Goal: Transaction & Acquisition: Book appointment/travel/reservation

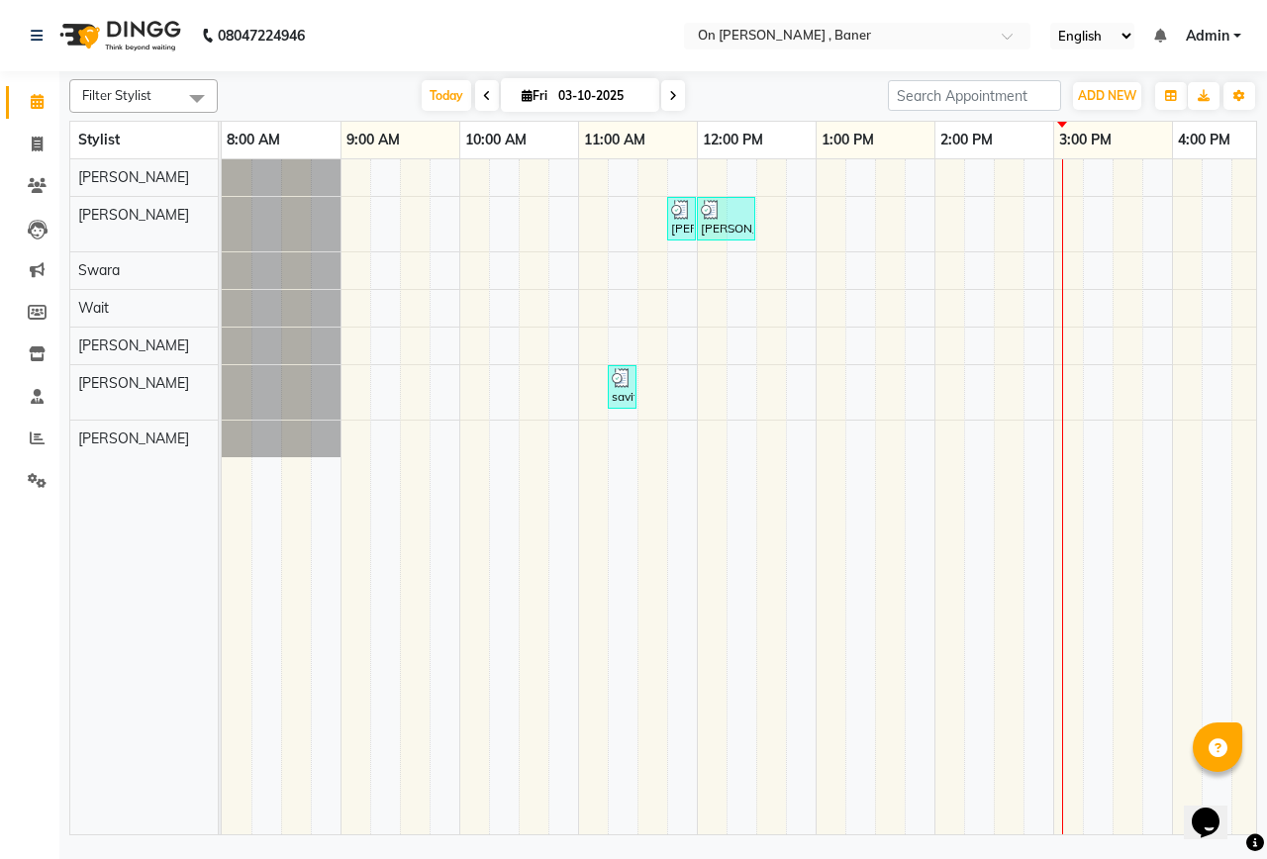
click at [1030, 171] on div "[PERSON_NAME], TK02, 11:45 AM-12:00 PM, Hair - Hair Wash ([DEMOGRAPHIC_DATA]) […" at bounding box center [1113, 496] width 1782 height 675
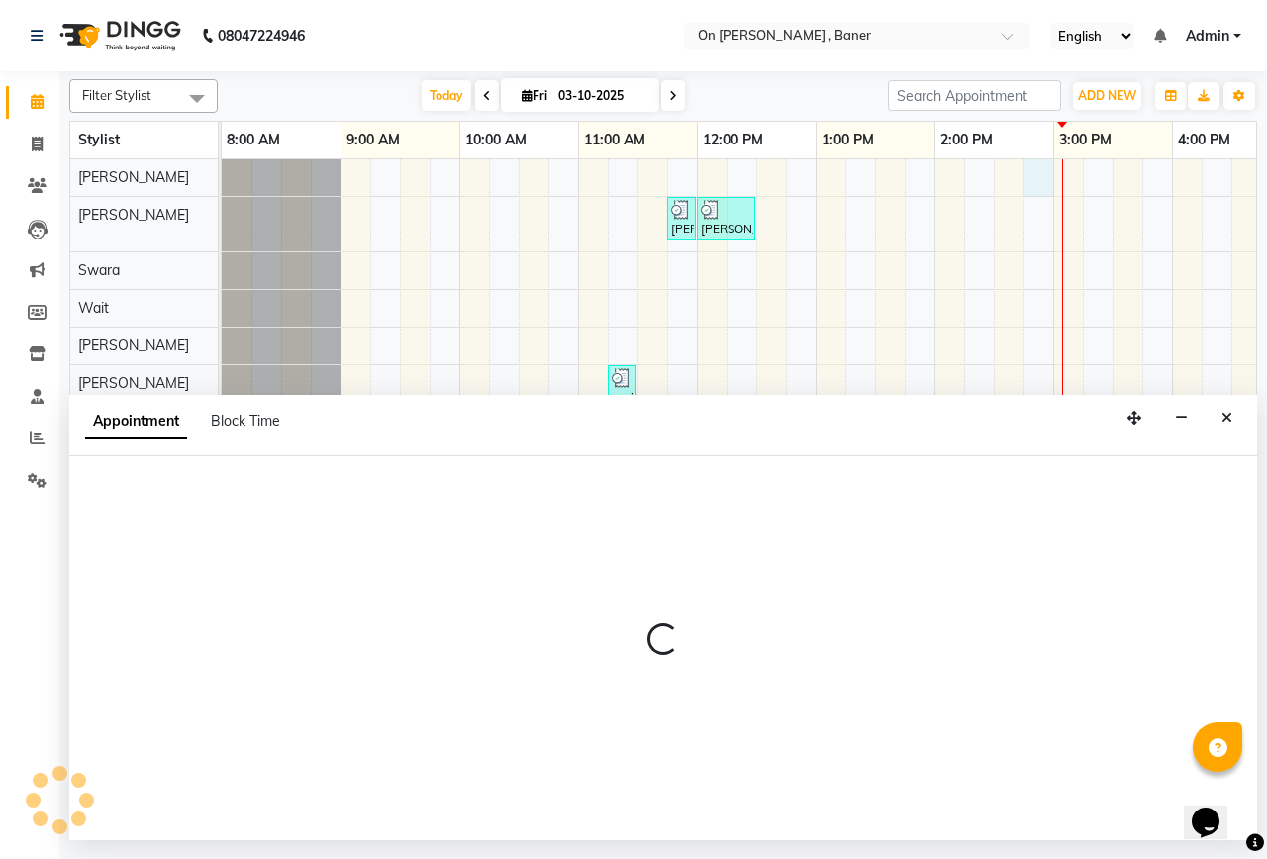
select select "25558"
select select "tentative"
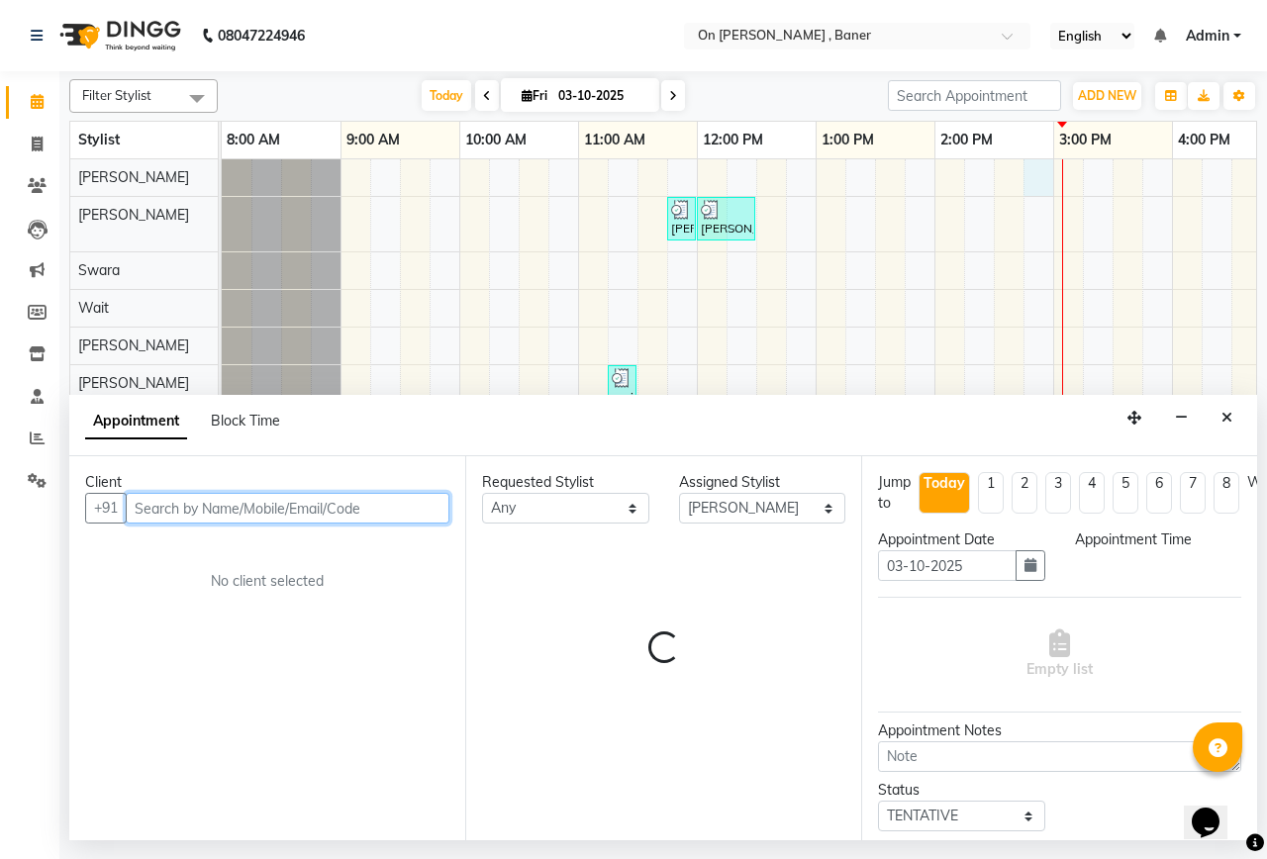
select select "885"
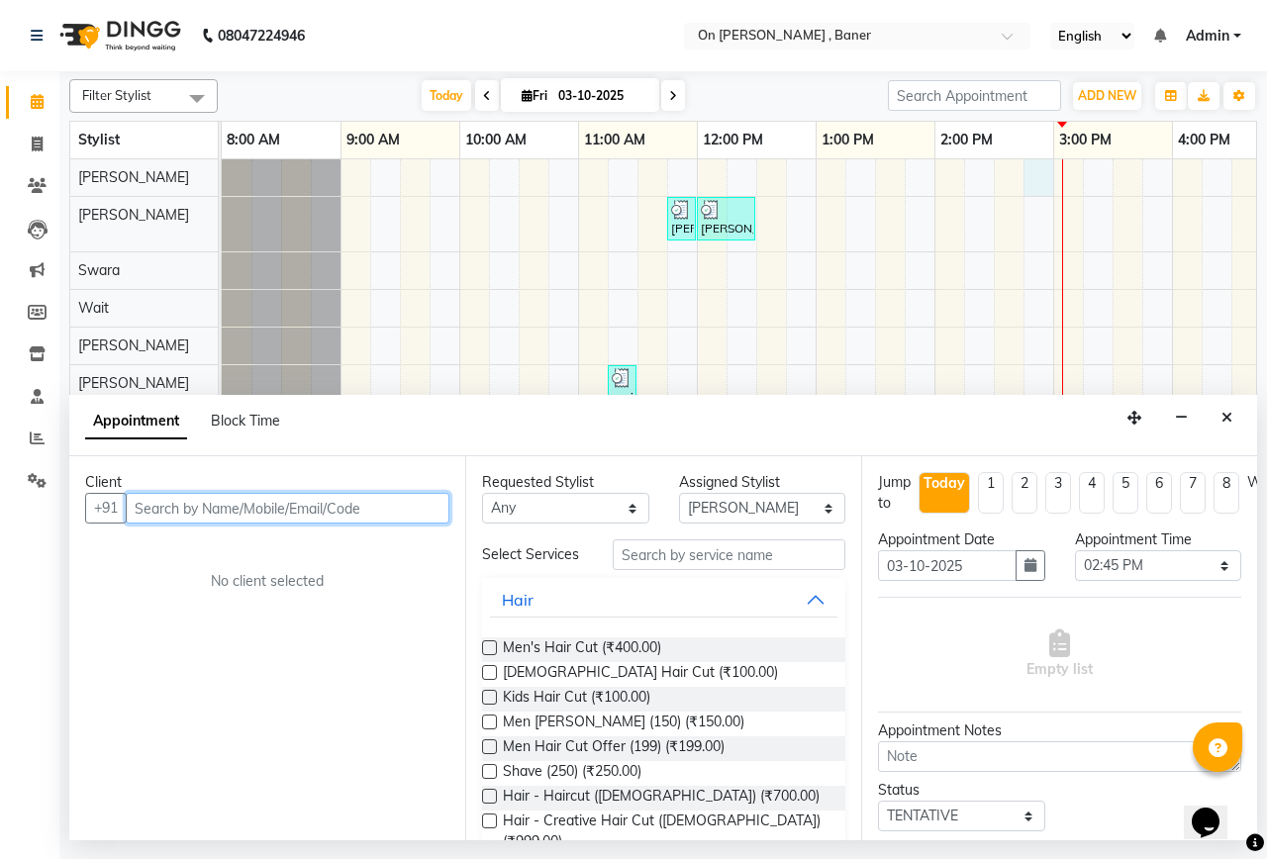
click at [307, 516] on input "text" at bounding box center [288, 508] width 324 height 31
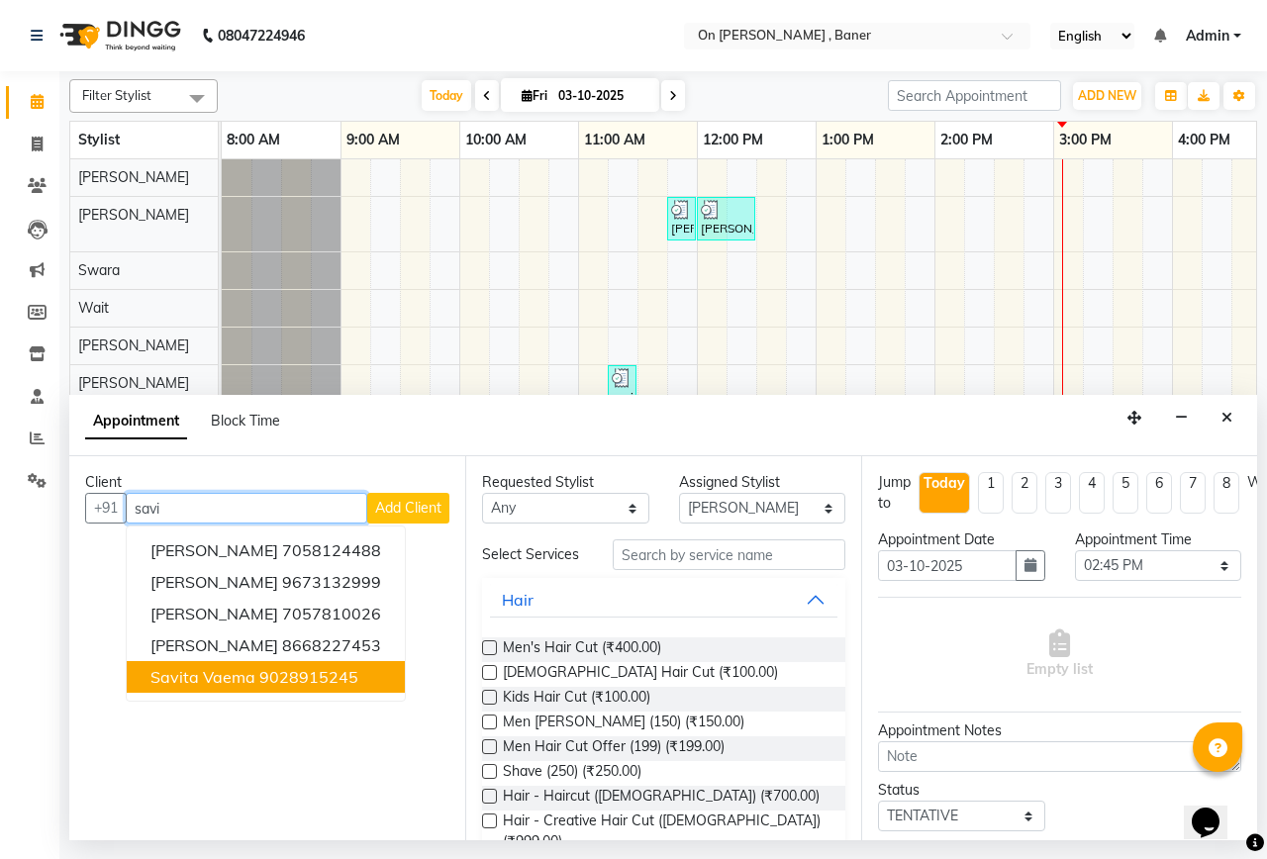
click at [219, 688] on button "savita vaema 9028915245" at bounding box center [266, 677] width 278 height 32
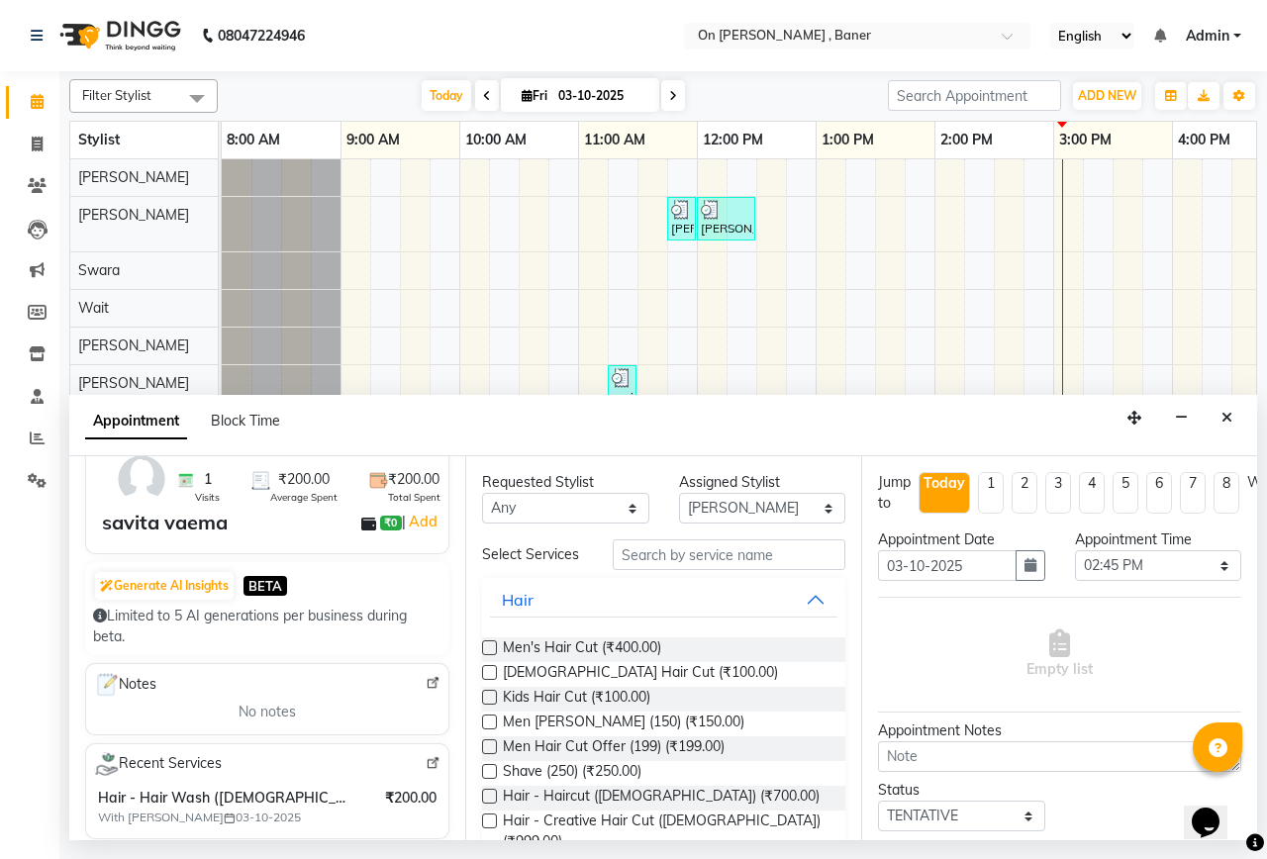
scroll to position [99, 0]
type input "9028915245"
click at [633, 561] on input "text" at bounding box center [729, 555] width 233 height 31
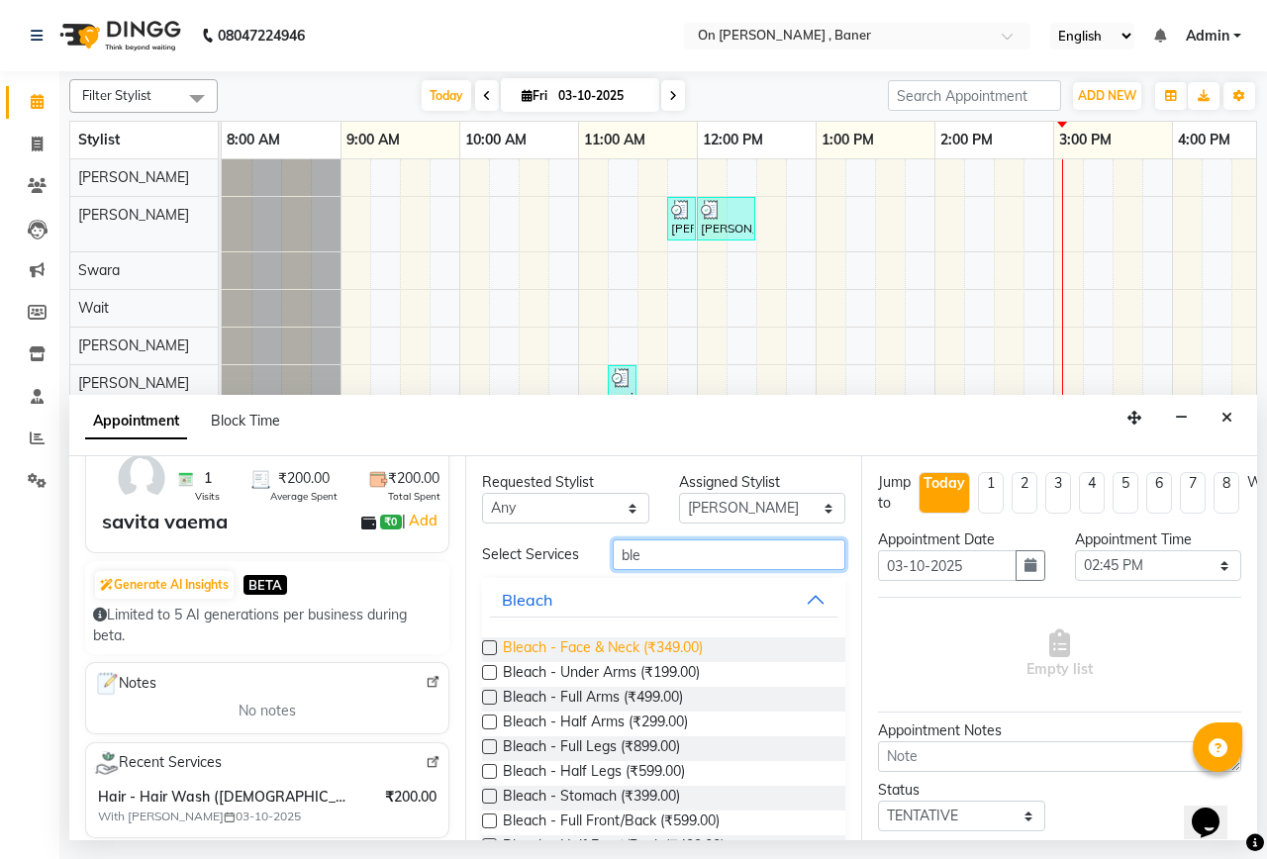
type input "ble"
click at [676, 656] on span "Bleach - Face & Neck (₹349.00)" at bounding box center [603, 650] width 200 height 25
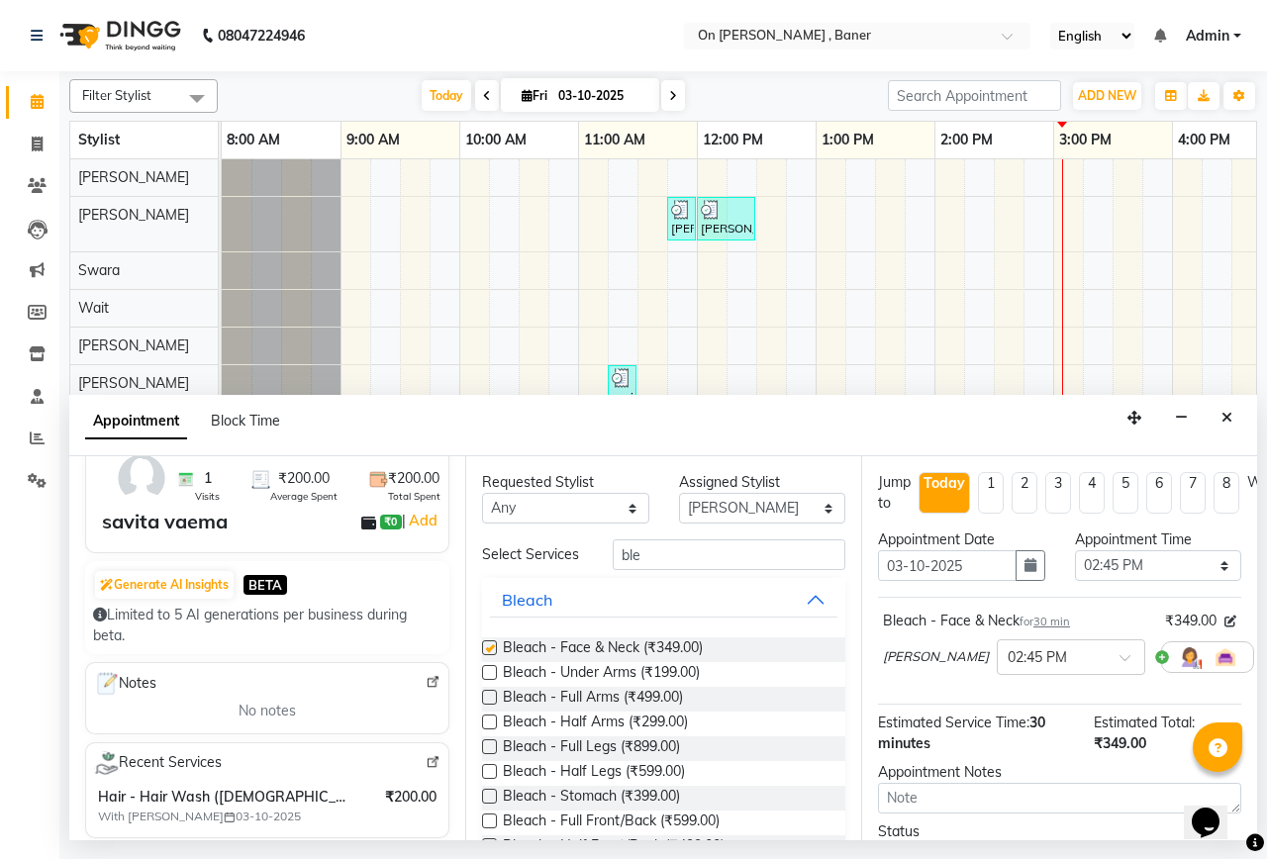
checkbox input "false"
click at [686, 560] on input "ble" at bounding box center [729, 555] width 233 height 31
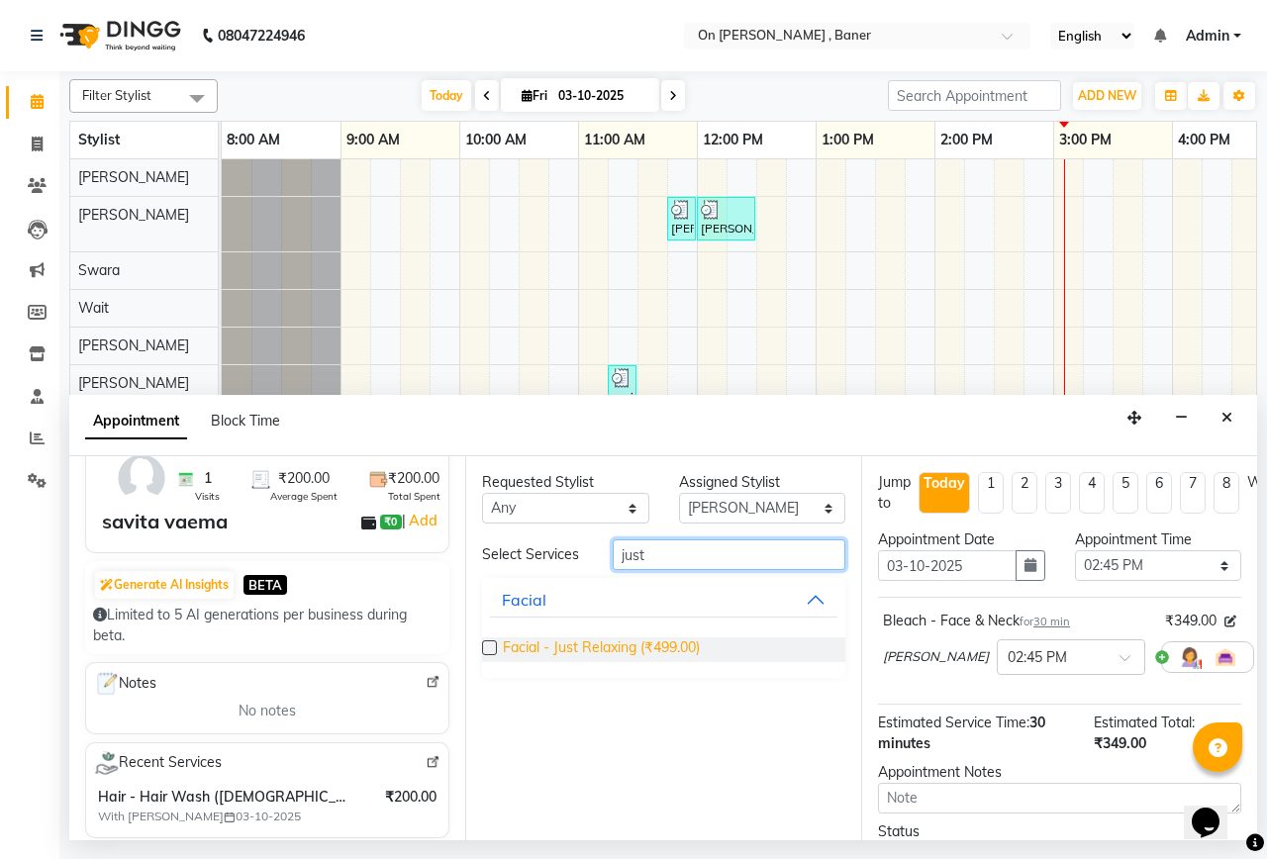
type input "just"
click at [658, 654] on span "Facial - Just Relaxing (₹499.00)" at bounding box center [601, 650] width 197 height 25
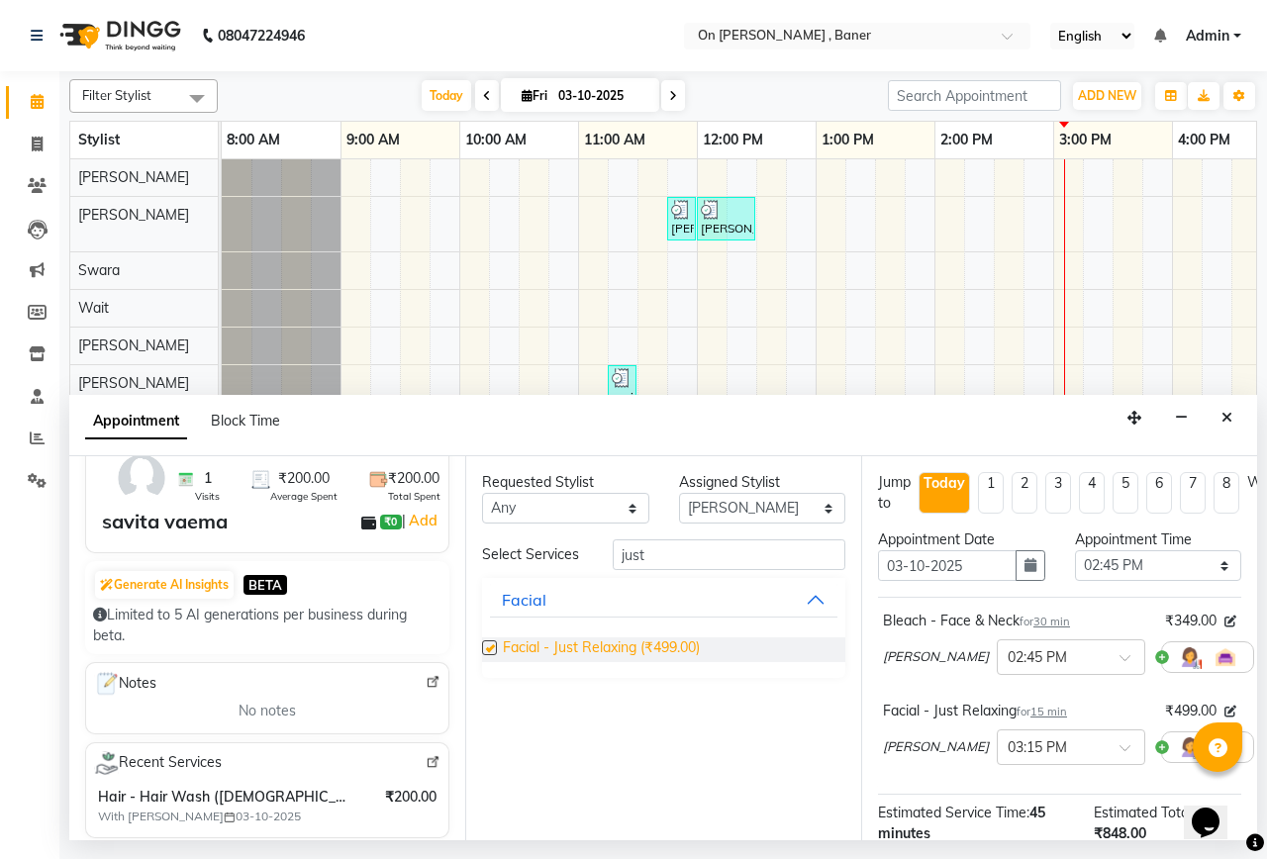
checkbox input "false"
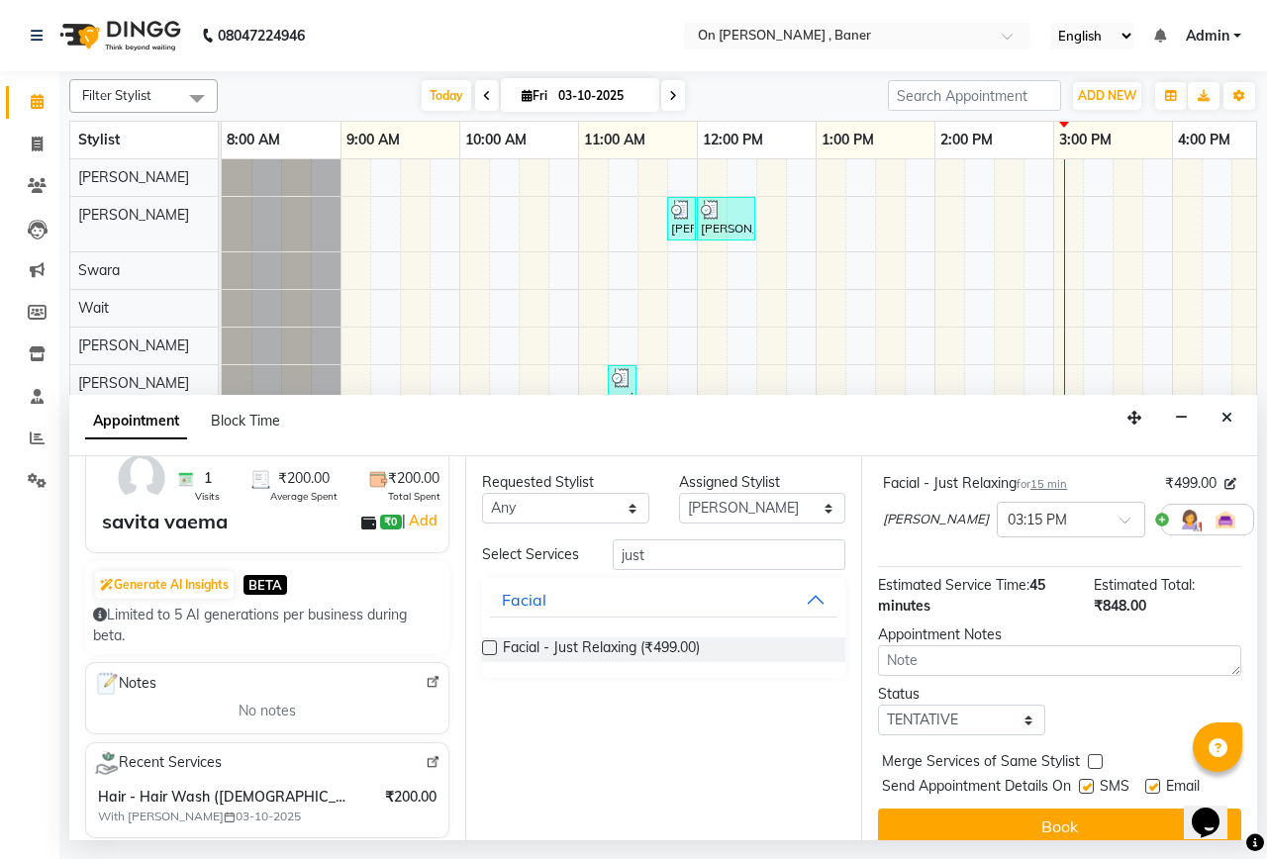
scroll to position [264, 0]
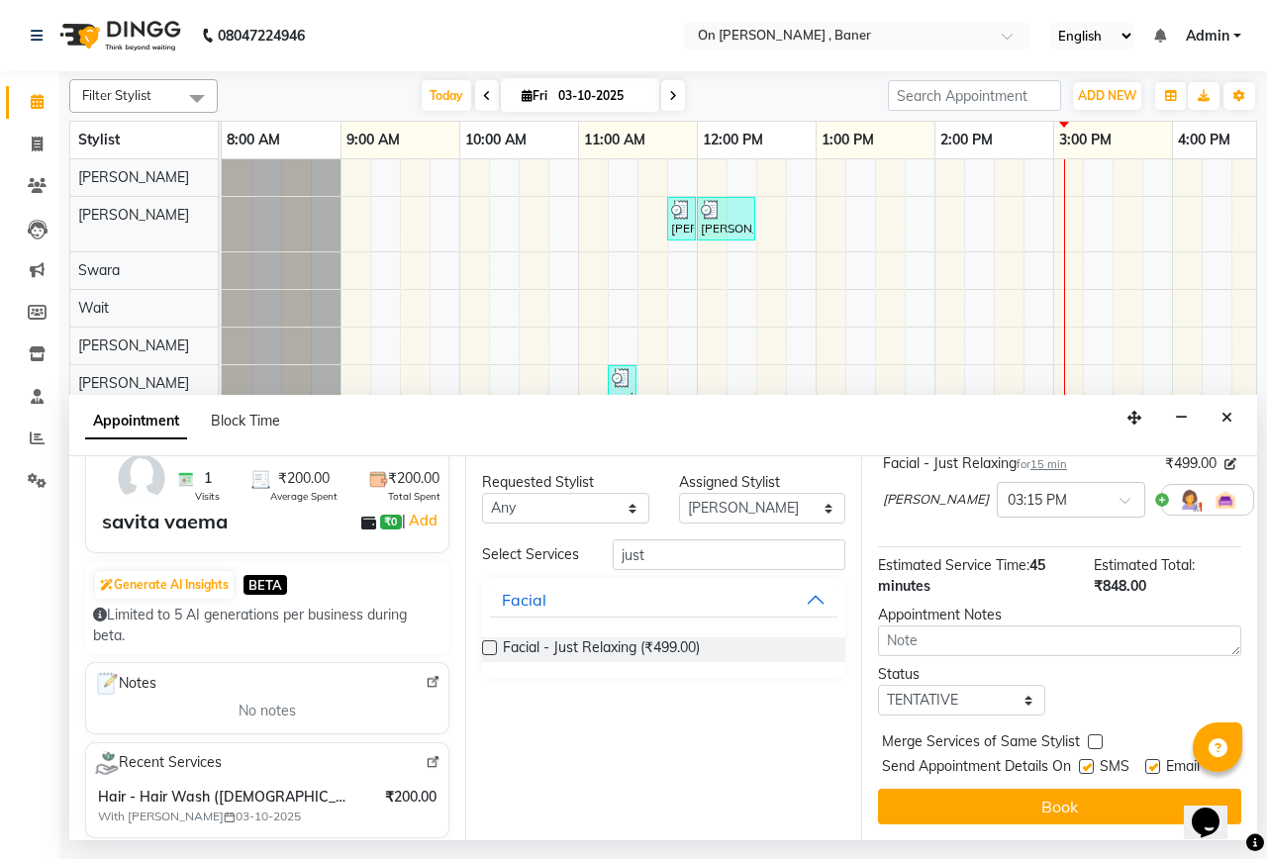
click at [1090, 759] on label at bounding box center [1086, 766] width 15 height 15
click at [1090, 762] on input "checkbox" at bounding box center [1085, 768] width 13 height 13
checkbox input "false"
click at [1053, 795] on button "Book" at bounding box center [1059, 807] width 363 height 36
